Goal: Obtain resource: Download file/media

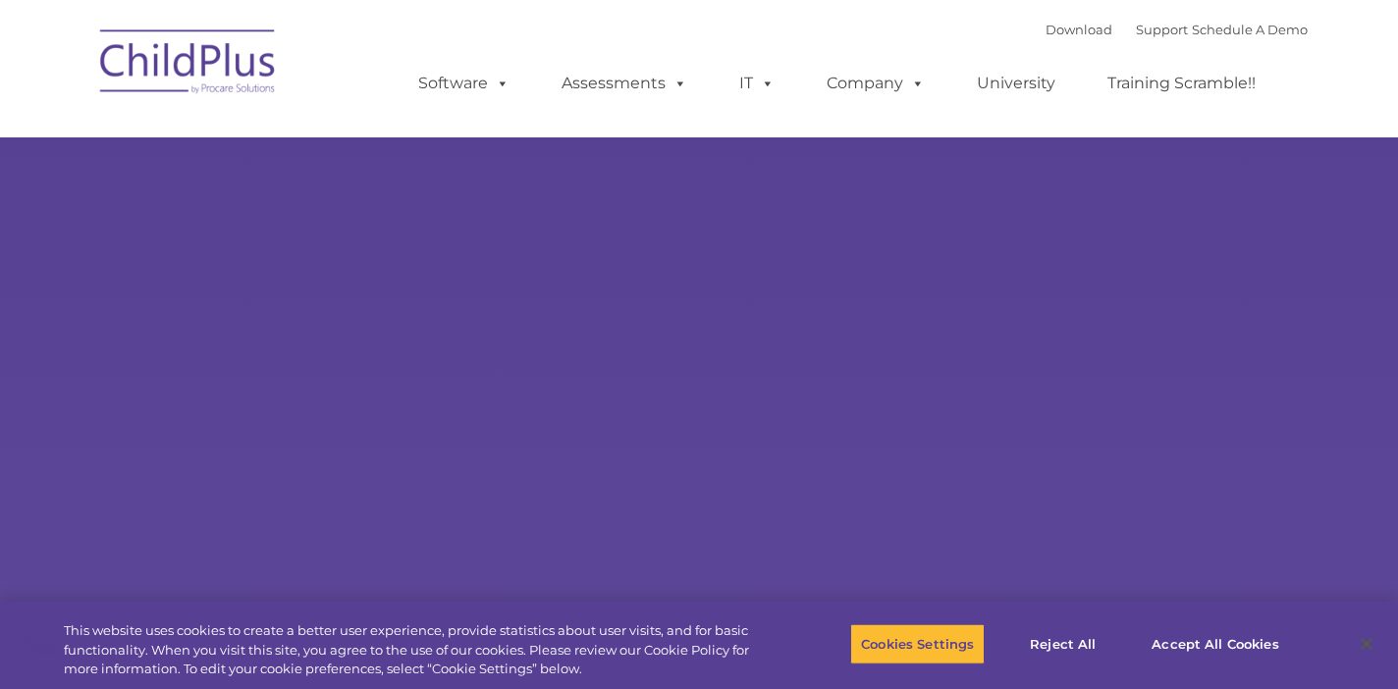
select select "MEDIUM"
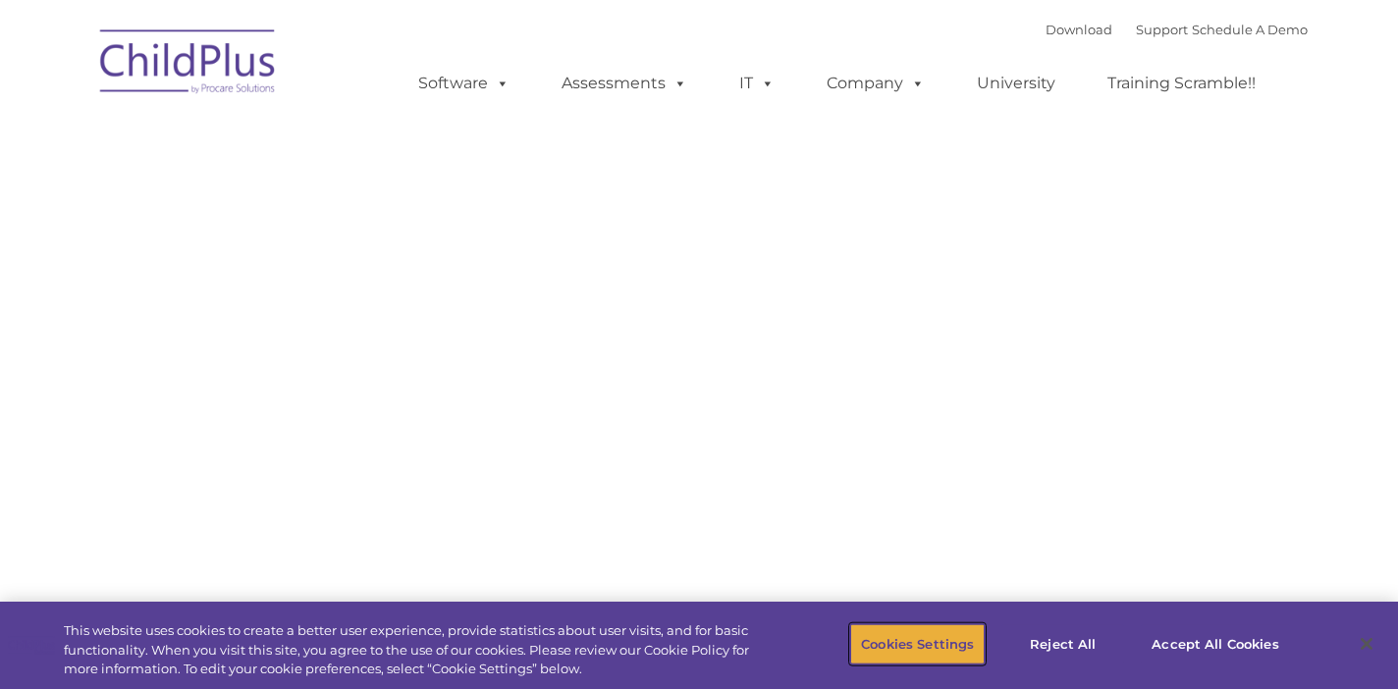
click at [975, 642] on button "Cookies Settings" at bounding box center [917, 643] width 135 height 41
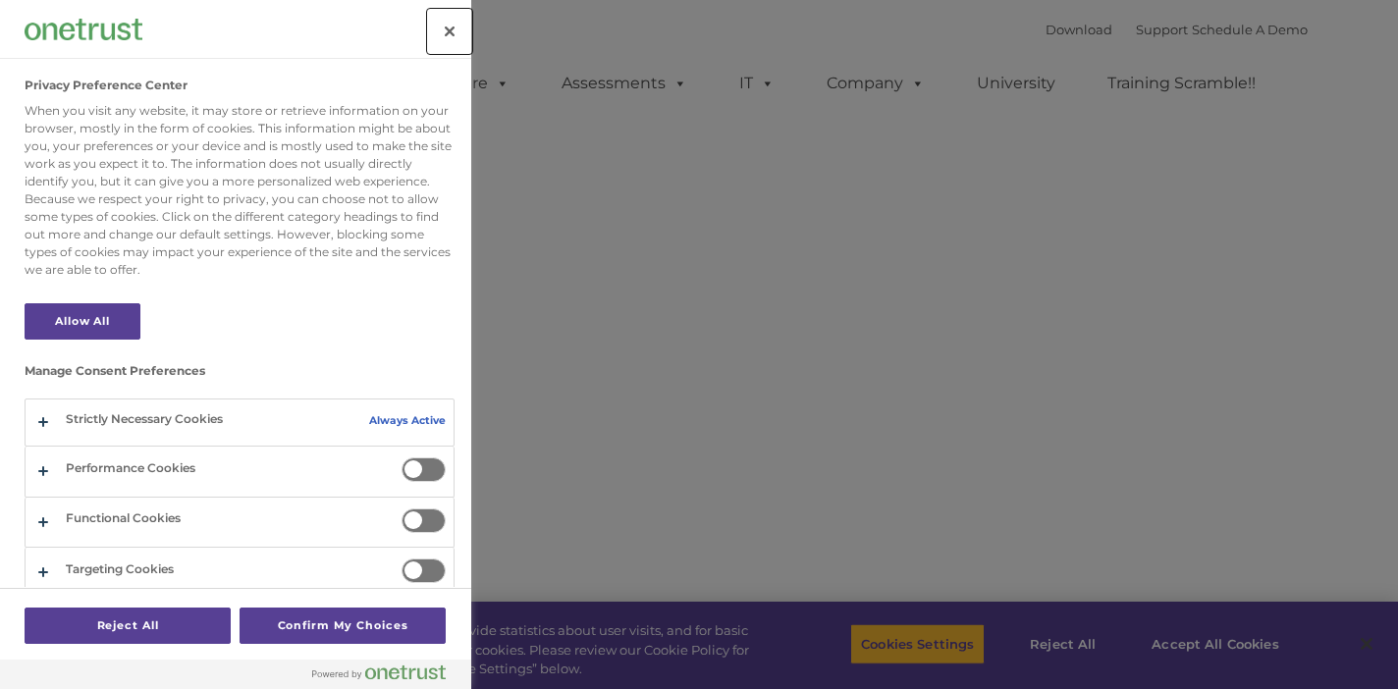
click at [444, 31] on button "Close" at bounding box center [449, 31] width 43 height 43
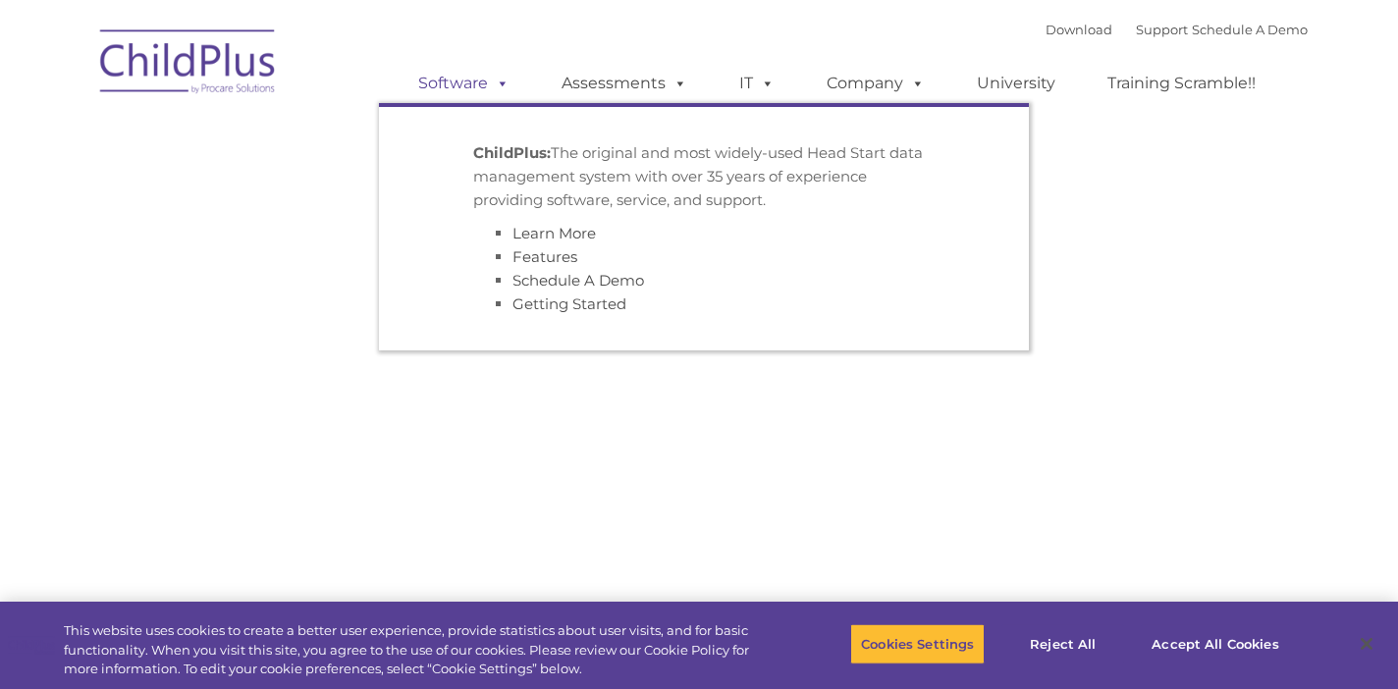
click at [477, 79] on link "Software" at bounding box center [464, 83] width 131 height 39
click at [581, 300] on link "Getting Started" at bounding box center [569, 304] width 114 height 19
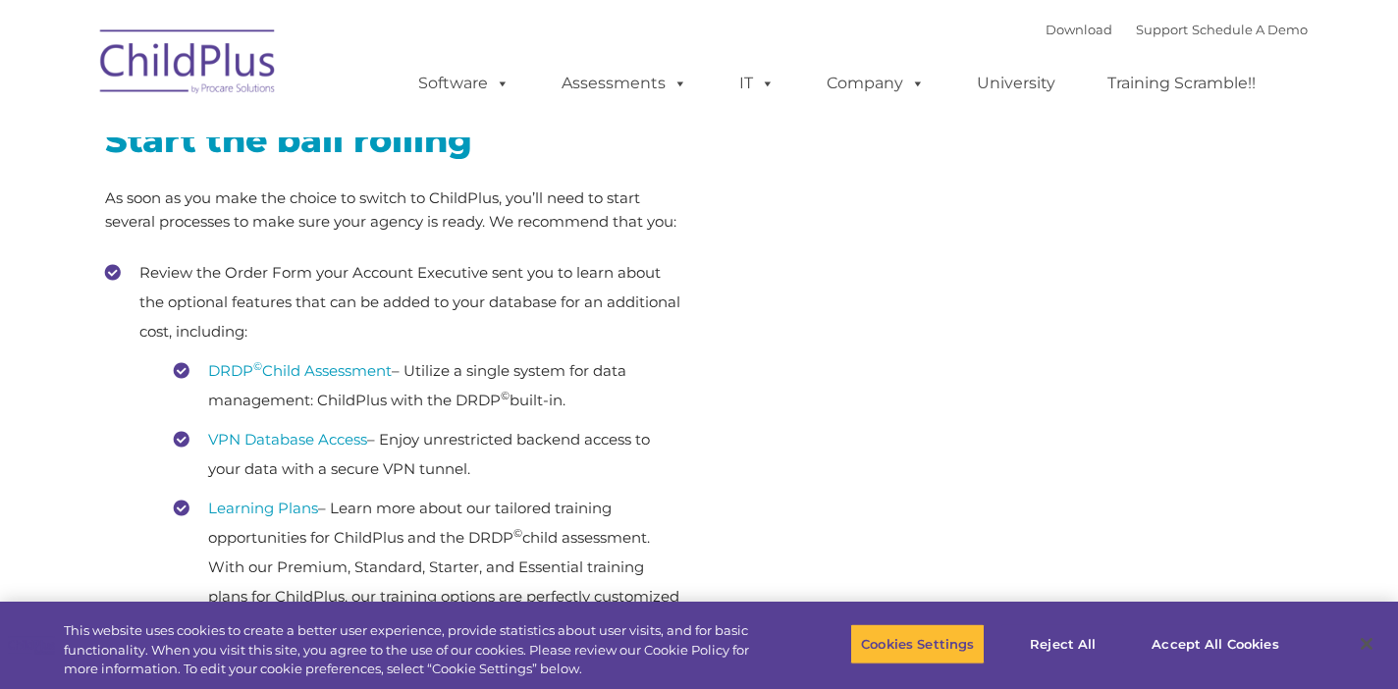
scroll to position [344, 0]
click at [1182, 646] on button "Accept All Cookies" at bounding box center [1215, 643] width 148 height 41
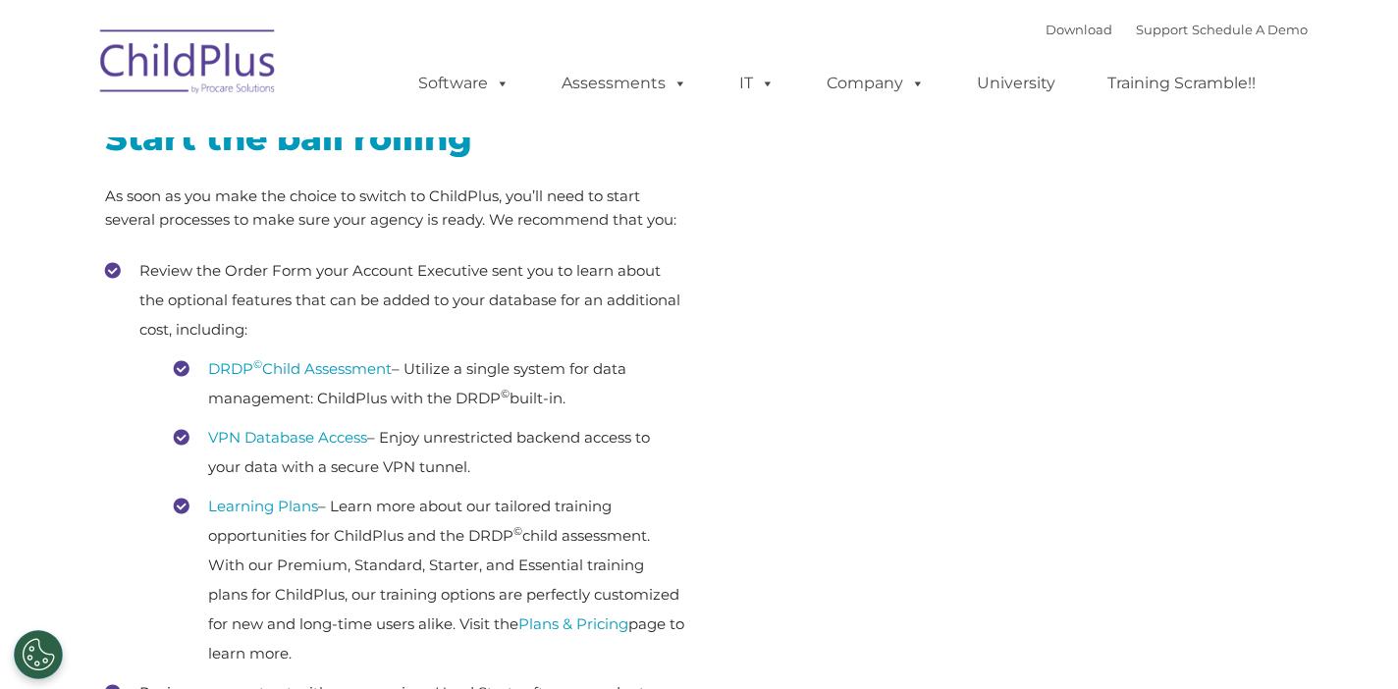
scroll to position [0, 0]
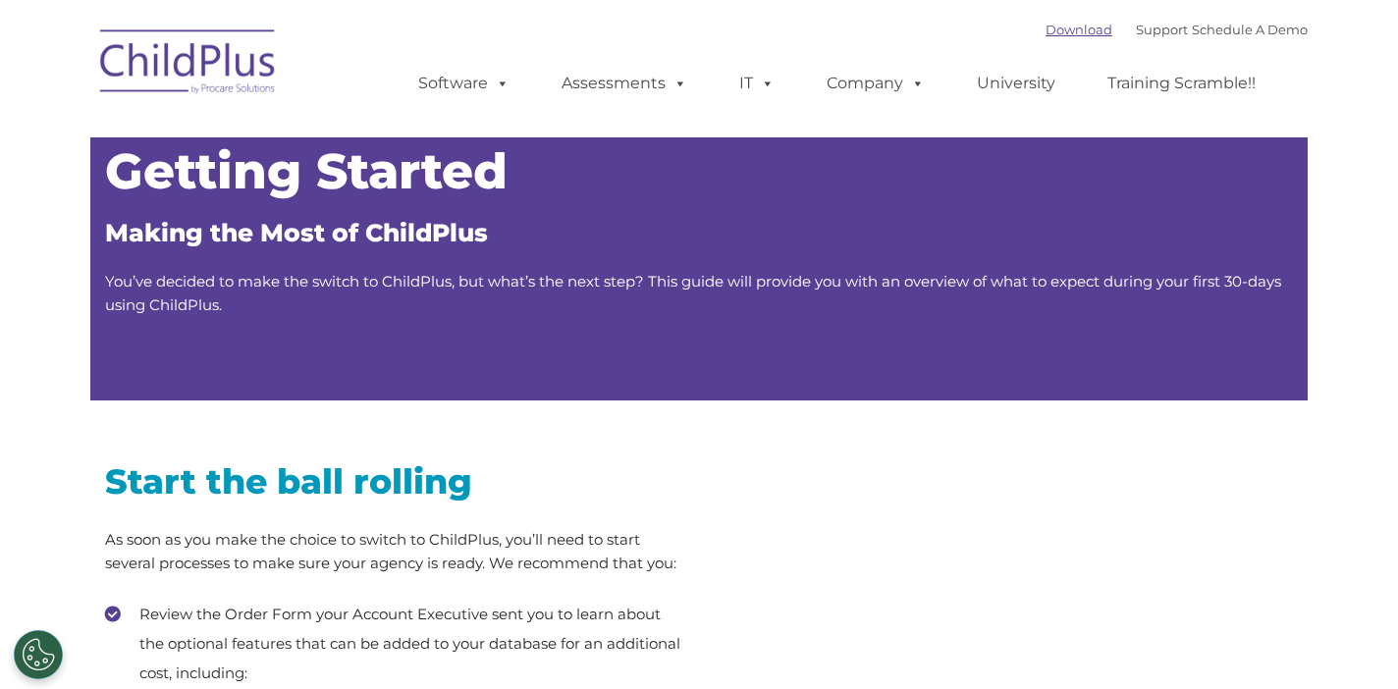
click at [1049, 37] on link "Download" at bounding box center [1079, 30] width 67 height 16
